Goal: Navigation & Orientation: Find specific page/section

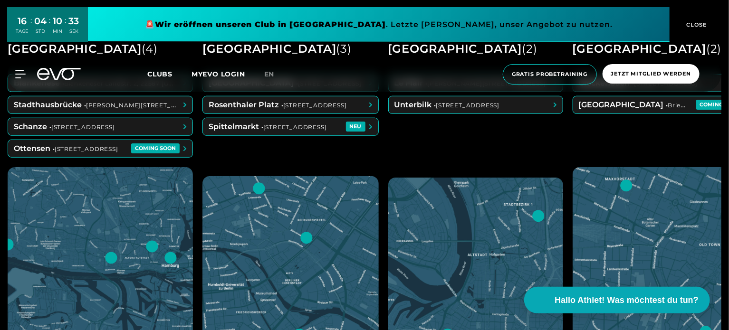
scroll to position [363, 0]
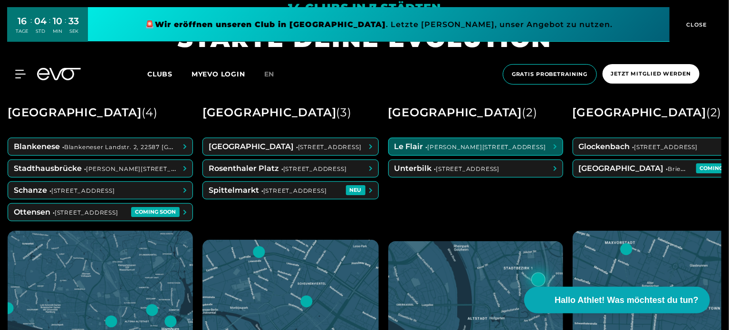
click at [440, 152] on span at bounding box center [476, 146] width 174 height 17
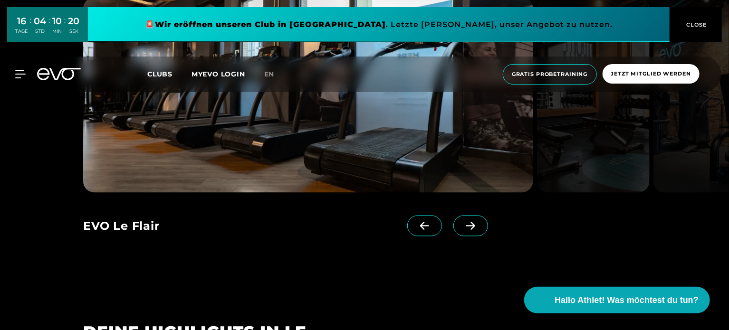
scroll to position [886, 0]
click at [466, 229] on icon at bounding box center [470, 226] width 9 height 8
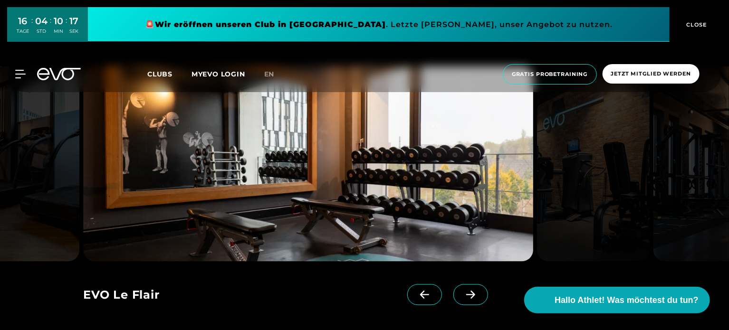
scroll to position [819, 0]
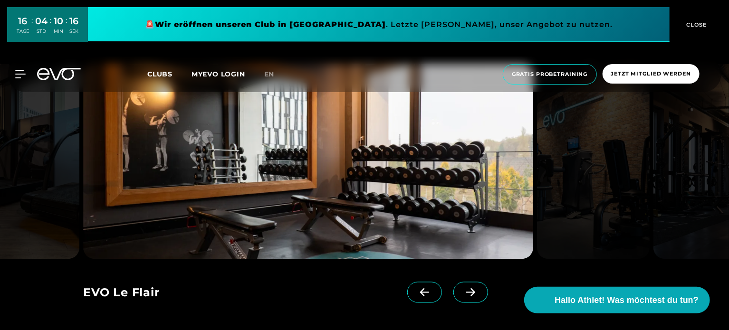
click at [466, 292] on icon at bounding box center [470, 293] width 9 height 8
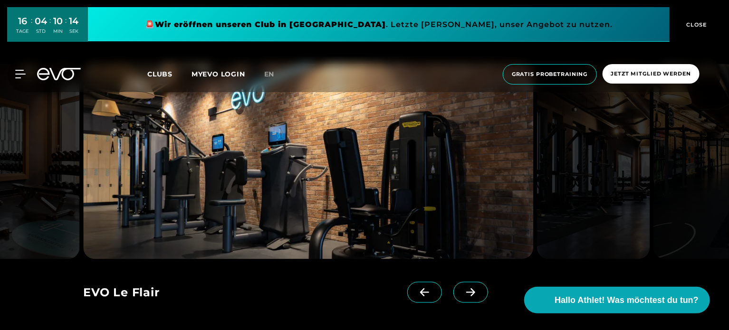
click at [466, 292] on icon at bounding box center [470, 293] width 9 height 8
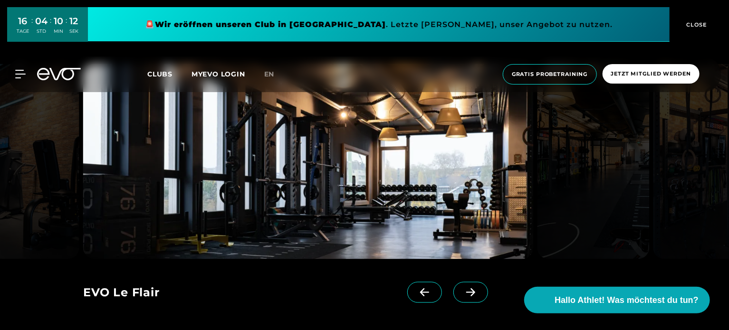
click at [466, 292] on icon at bounding box center [470, 293] width 9 height 8
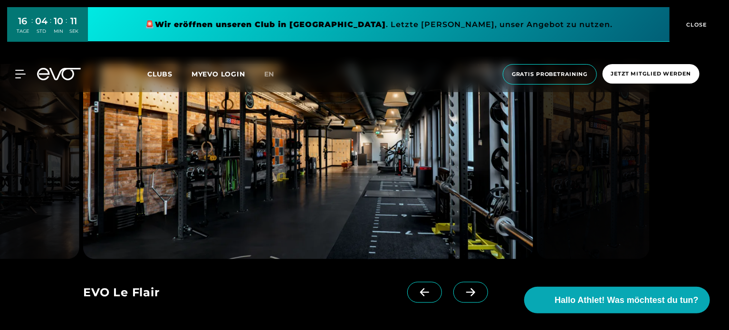
click at [466, 292] on icon at bounding box center [470, 293] width 9 height 8
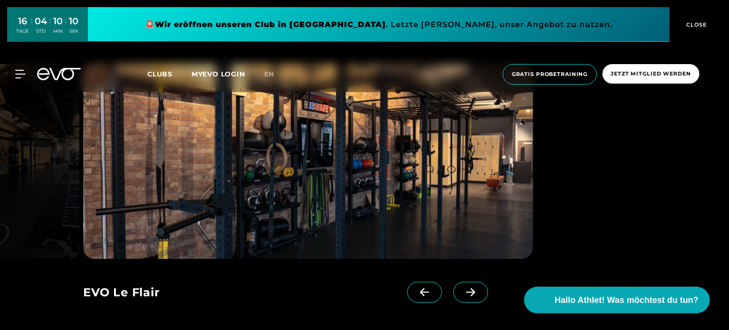
click at [466, 292] on icon at bounding box center [470, 293] width 9 height 8
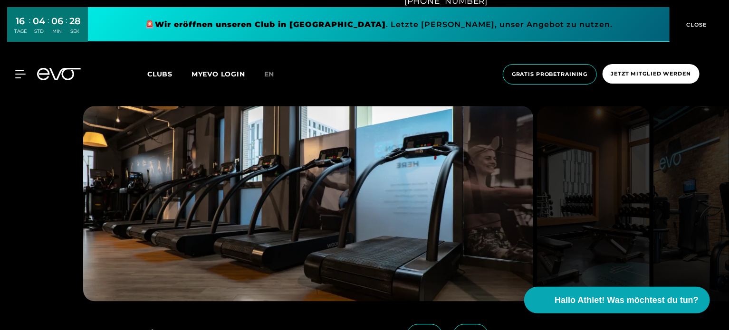
scroll to position [777, 0]
